Goal: Transaction & Acquisition: Purchase product/service

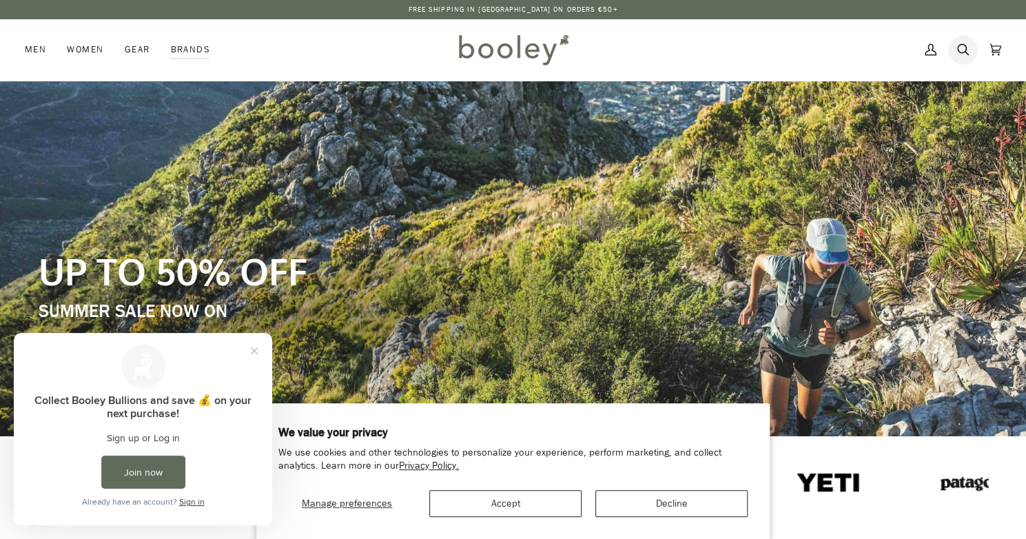
click at [960, 47] on icon at bounding box center [963, 49] width 12 height 21
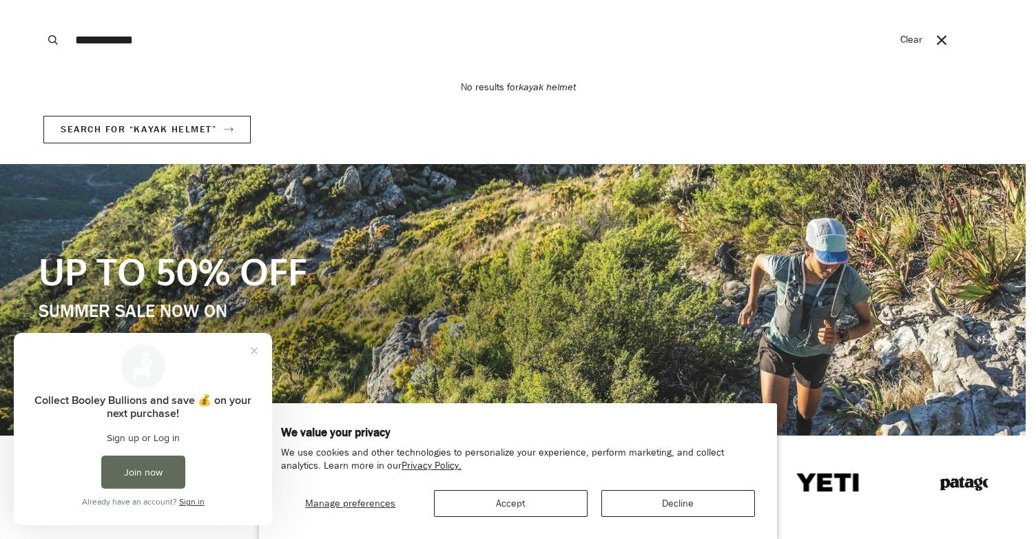
type input "**********"
click at [38, 0] on button "Search" at bounding box center [53, 40] width 30 height 80
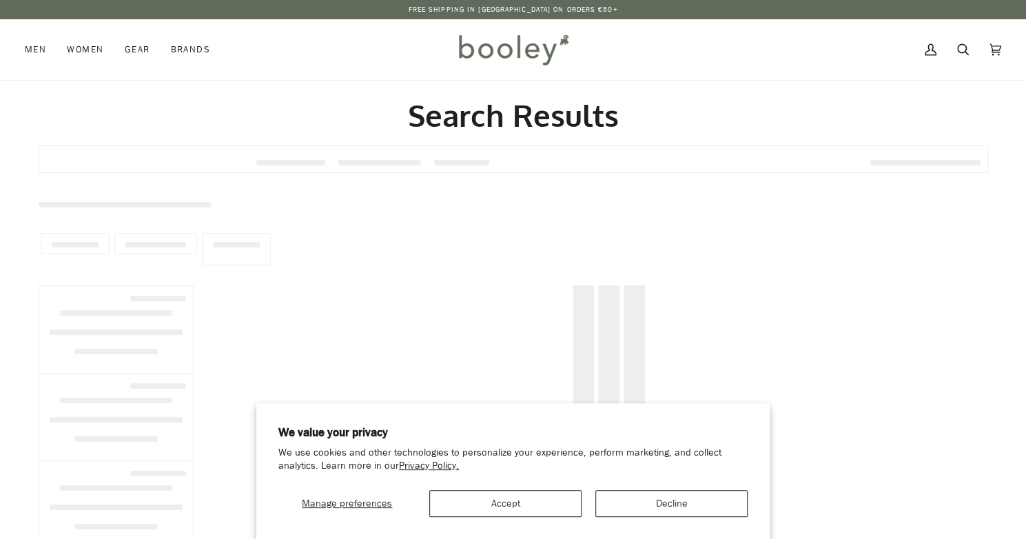
type input "**********"
